Goal: Task Accomplishment & Management: Complete application form

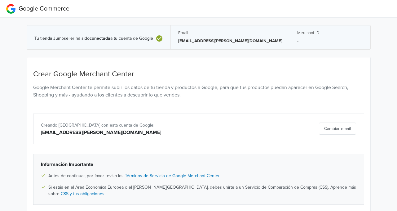
click at [341, 127] on button "Cambiar email" at bounding box center [337, 128] width 37 height 12
click at [326, 126] on button "Cambiar email" at bounding box center [337, 128] width 37 height 12
click at [331, 126] on div "Cambiar email" at bounding box center [306, 128] width 108 height 12
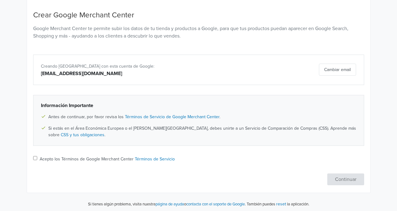
scroll to position [59, 0]
click at [336, 68] on button "Cambiar email" at bounding box center [337, 69] width 37 height 12
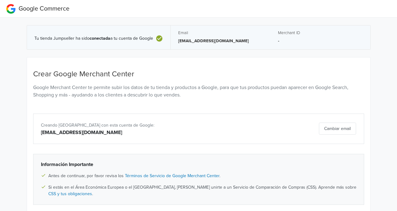
click at [283, 38] on p "-" at bounding box center [320, 41] width 85 height 6
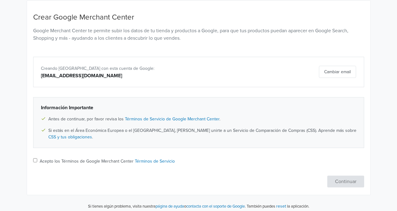
scroll to position [59, 0]
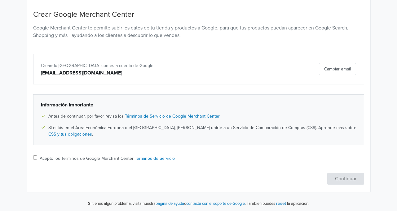
click at [54, 156] on label "Acepto los Términos de Google Merchant Center Términos de Servicio" at bounding box center [107, 158] width 135 height 7
click at [37, 156] on input "Acepto los Términos de Google Merchant Center Términos de Servicio" at bounding box center [35, 157] width 4 height 4
checkbox input "true"
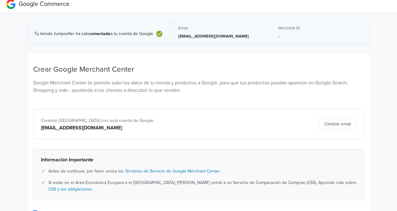
scroll to position [0, 0]
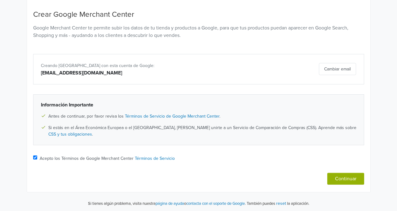
click at [348, 178] on button "Continuar" at bounding box center [345, 178] width 37 height 12
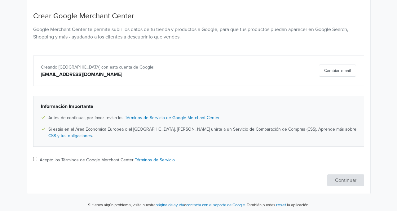
scroll to position [59, 0]
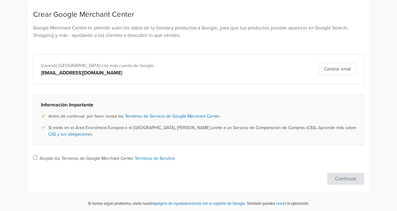
click at [82, 159] on label "Acepto los Términos de Google Merchant Center Términos de Servicio" at bounding box center [107, 158] width 135 height 7
click at [37, 159] on input "Acepto los Términos de Google Merchant Center Términos de Servicio" at bounding box center [35, 157] width 4 height 4
checkbox input "true"
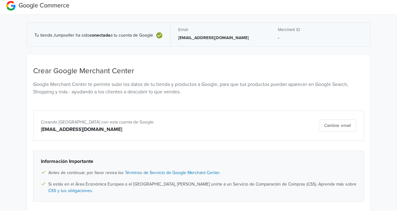
scroll to position [0, 0]
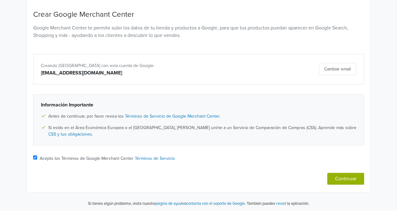
click at [344, 176] on button "Continuar" at bounding box center [345, 178] width 37 height 12
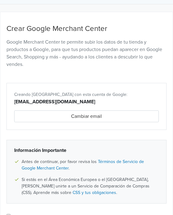
scroll to position [104, 0]
